Goal: Find specific page/section: Find specific page/section

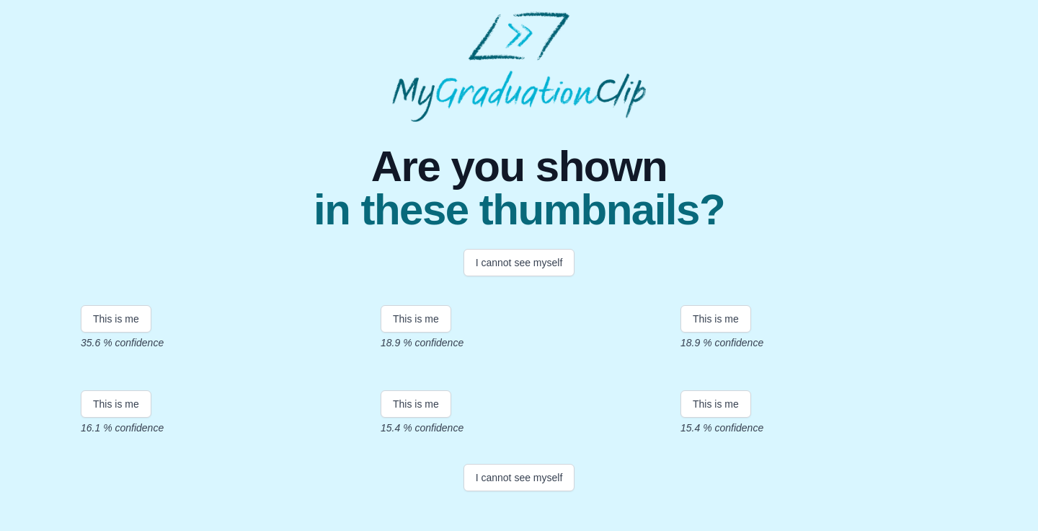
scroll to position [289, 0]
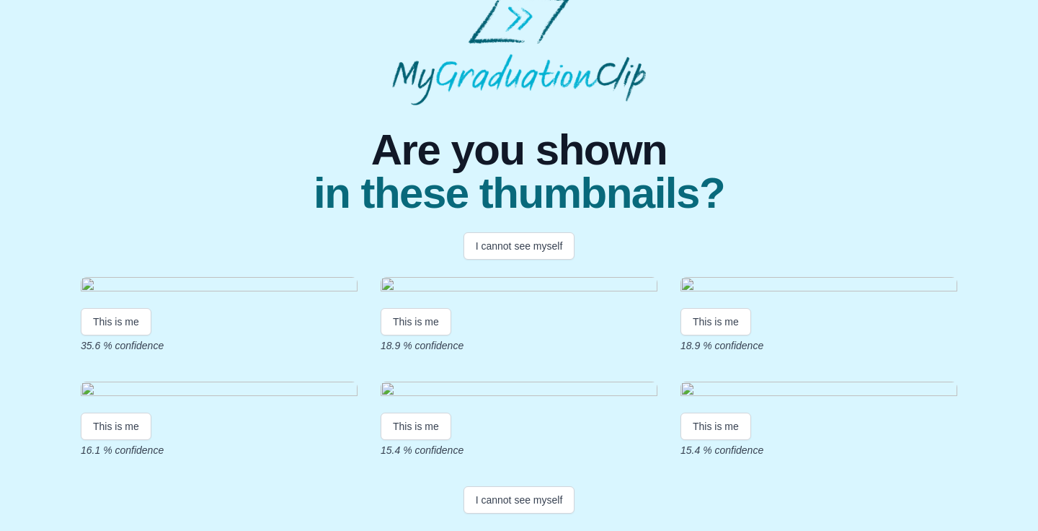
click at [533, 505] on button "I cannot see myself" at bounding box center [519, 499] width 112 height 27
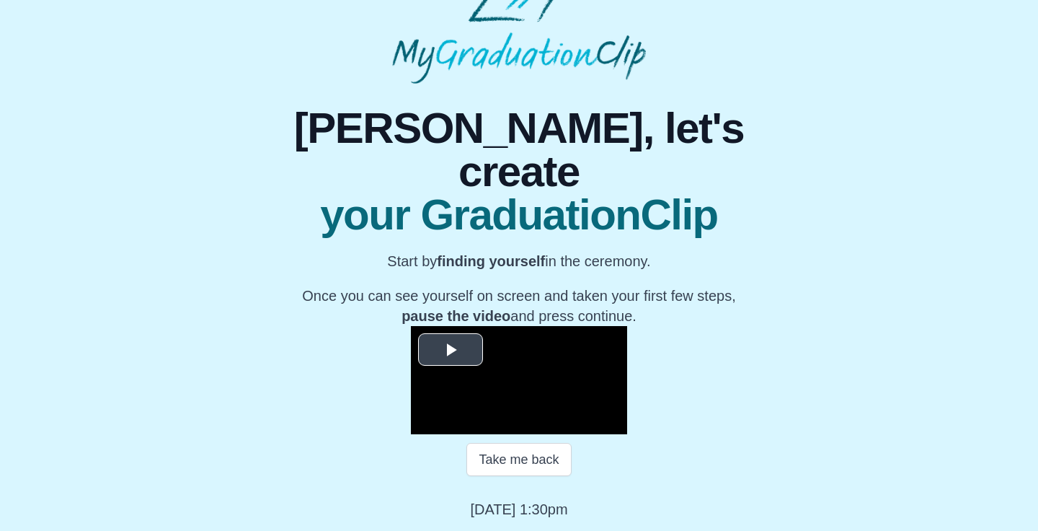
scroll to position [179, 0]
click at [450, 350] on span "Video Player" at bounding box center [450, 350] width 0 height 0
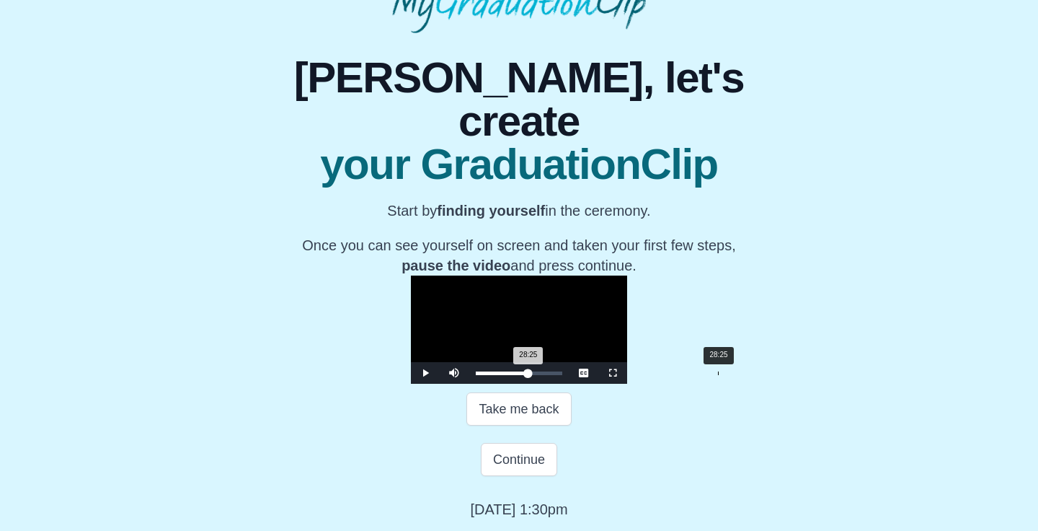
drag, startPoint x: 361, startPoint y: 425, endPoint x: 561, endPoint y: 422, distance: 199.7
click at [562, 375] on div "Loaded : 0% 28:25 28:25 Progress : 0%" at bounding box center [519, 373] width 86 height 4
drag, startPoint x: 656, startPoint y: 425, endPoint x: 701, endPoint y: 423, distance: 44.7
click at [569, 383] on div "Loaded : 0% 44:35 38:54 Progress : 0%" at bounding box center [519, 373] width 101 height 22
click at [469, 383] on div "Loaded : 0% 07:46 44:31 Progress : 0%" at bounding box center [519, 373] width 101 height 22
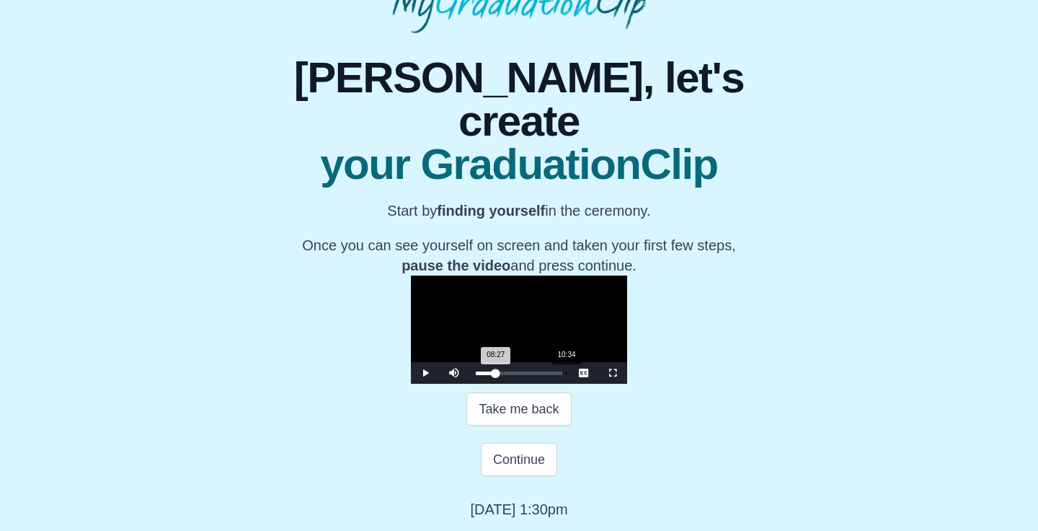
drag, startPoint x: 396, startPoint y: 427, endPoint x: 409, endPoint y: 424, distance: 13.5
click at [469, 383] on div "Loaded : 0% 10:34 08:27 Progress : 0%" at bounding box center [519, 373] width 101 height 22
drag, startPoint x: 414, startPoint y: 424, endPoint x: 461, endPoint y: 416, distance: 48.2
click at [469, 383] on div "Loaded : 0% 16:45 16:45 Progress : 0%" at bounding box center [519, 373] width 101 height 22
click at [476, 375] on div "02:47 Progress : 0%" at bounding box center [491, 373] width 31 height 4
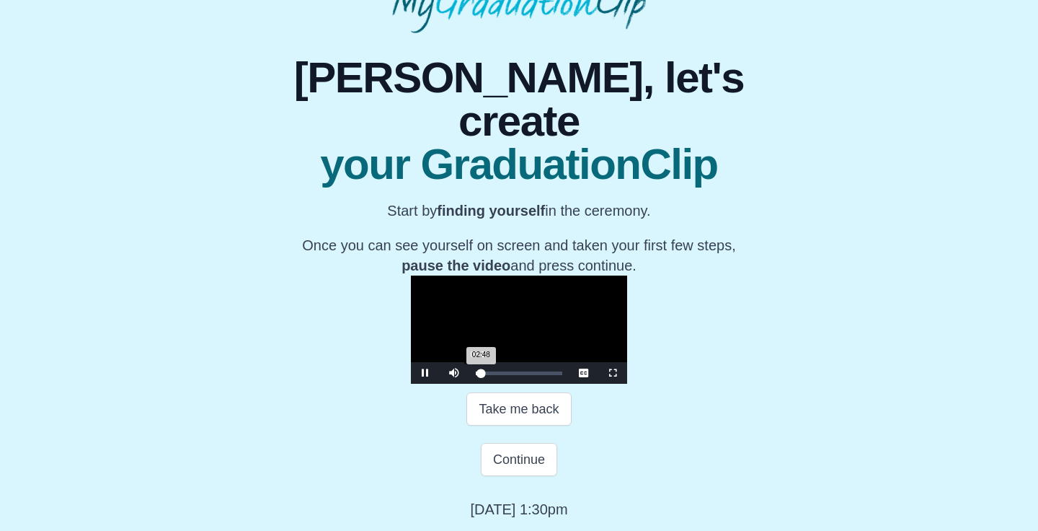
click at [479, 375] on div "00:20" at bounding box center [479, 373] width 1 height 4
click at [476, 375] on div "00:10 Progress : 0%" at bounding box center [476, 373] width 0 height 4
click at [476, 375] on div "00:30 Progress : 0%" at bounding box center [476, 373] width 1 height 4
click at [476, 375] on div "00:58 Progress : 0%" at bounding box center [477, 373] width 2 height 4
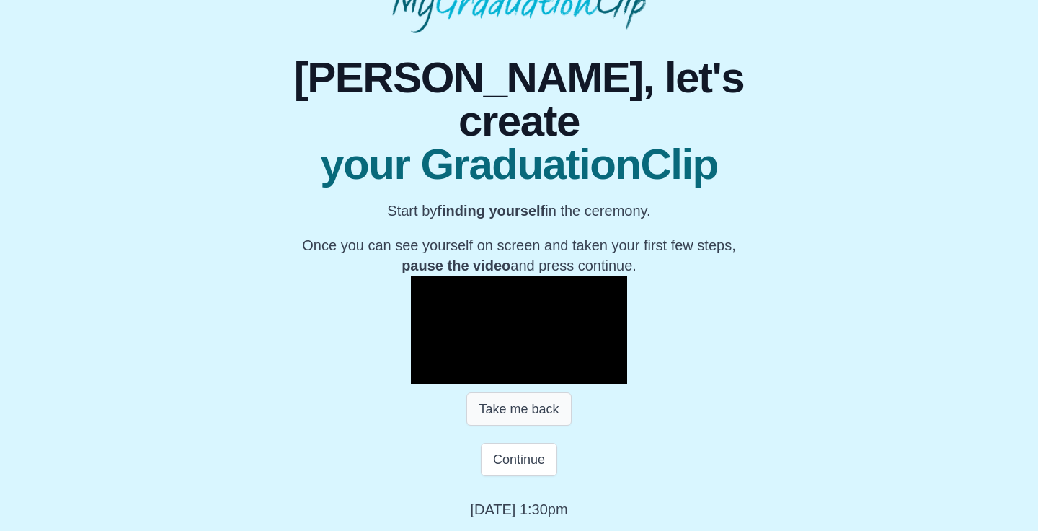
click at [532, 425] on button "Take me back" at bounding box center [518, 408] width 105 height 33
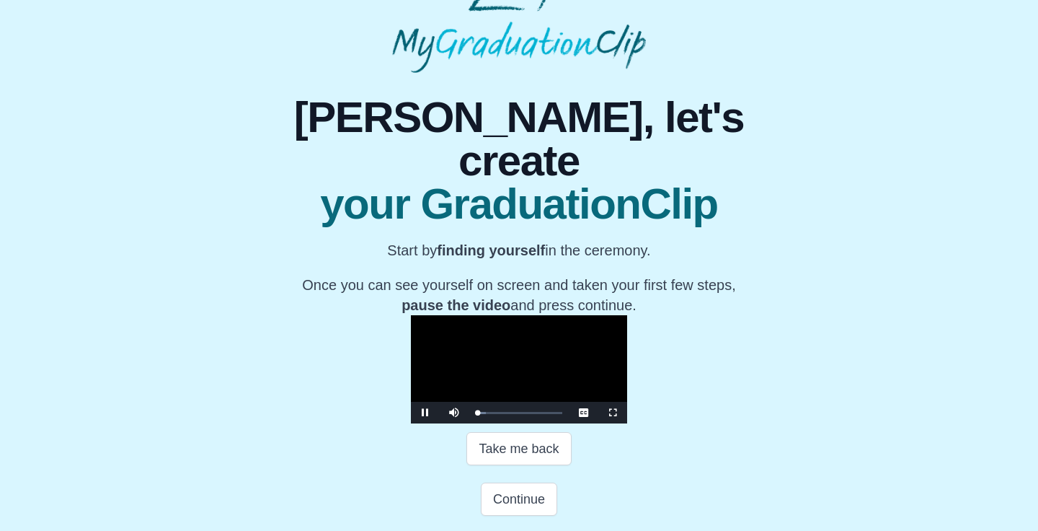
scroll to position [162, 0]
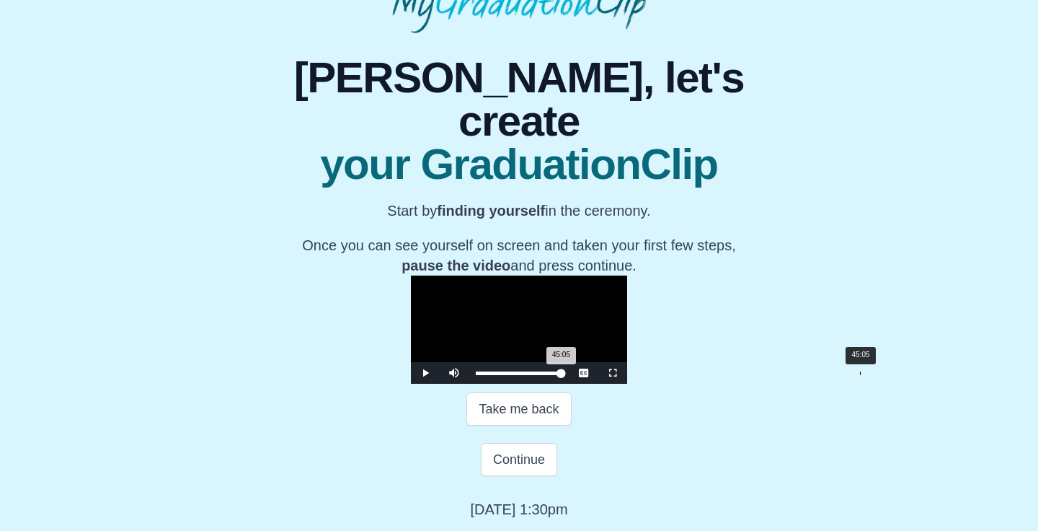
click at [569, 383] on div "Loaded : 0% 45:05 45:05 Progress : 0%" at bounding box center [519, 373] width 101 height 22
click at [561, 372] on div "45:09 Progress : 0%" at bounding box center [519, 373] width 86 height 4
drag, startPoint x: 711, startPoint y: 372, endPoint x: 763, endPoint y: 372, distance: 52.6
click at [627, 372] on div "Play Mute Current Time 45:20 / Loaded : 0% 45:20 45:15 Progress : 0% Stream Typ…" at bounding box center [519, 373] width 216 height 22
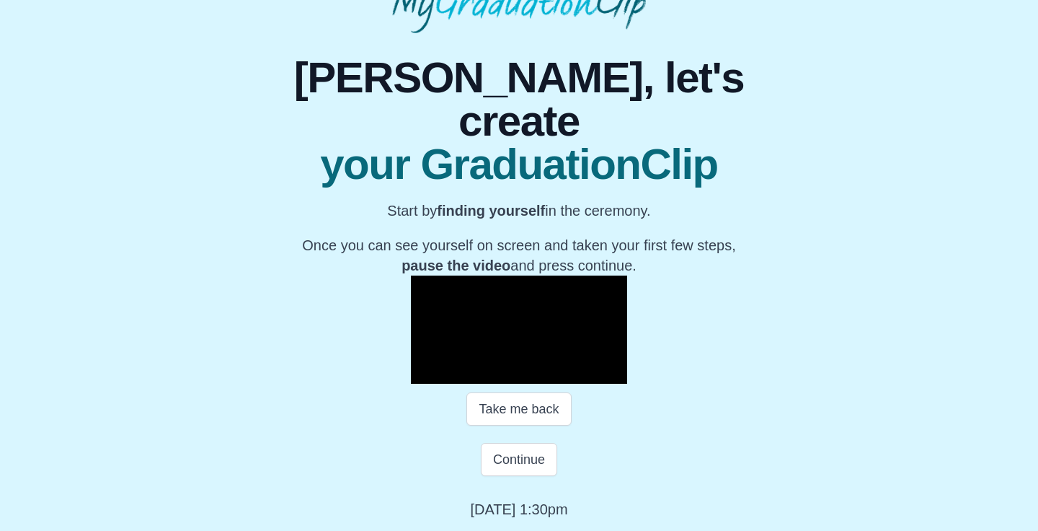
scroll to position [226, 0]
